Goal: Book appointment/travel/reservation

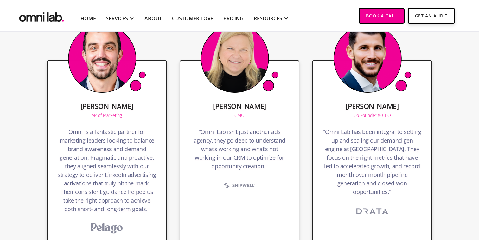
scroll to position [632, 0]
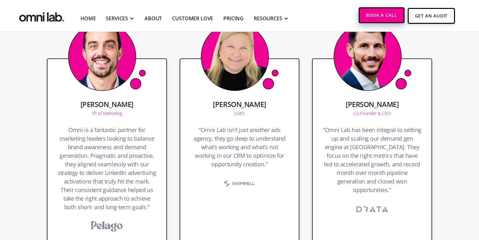
click at [368, 13] on link "Book a Call" at bounding box center [382, 15] width 46 height 16
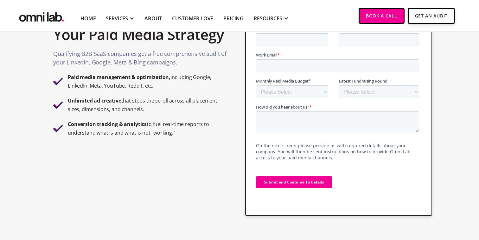
scroll to position [64, 0]
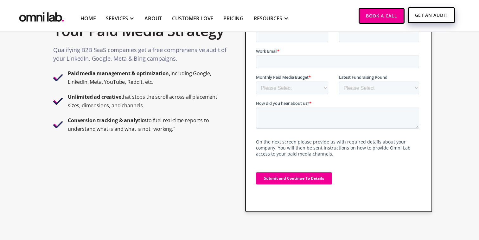
click at [435, 14] on link "Get An Audit" at bounding box center [431, 15] width 47 height 16
